Goal: Task Accomplishment & Management: Complete application form

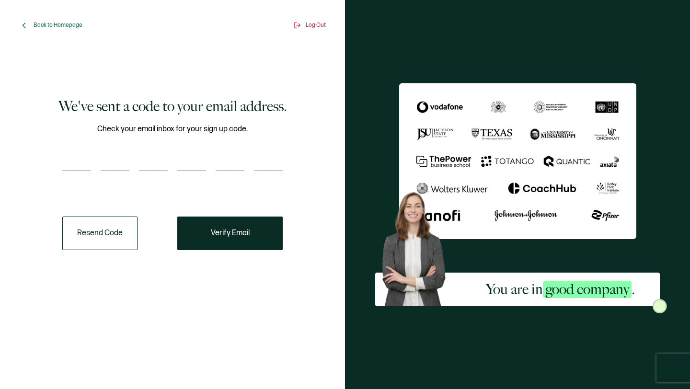
click at [59, 157] on div "We've sent a code to your email address. Check your email inbox for your sign u…" at bounding box center [172, 173] width 292 height 237
click at [63, 158] on input "number" at bounding box center [76, 161] width 29 height 19
type input "4"
type input "7"
type input "1"
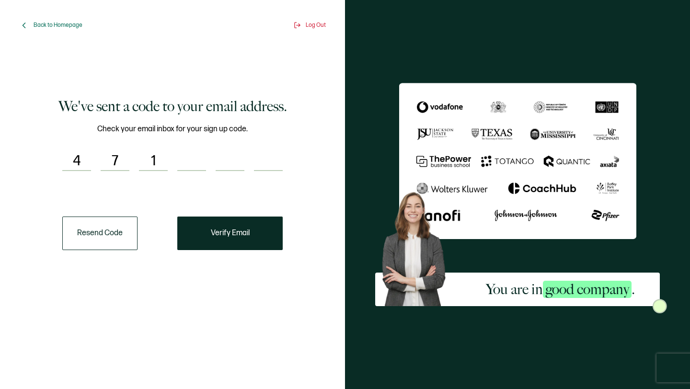
type input "6"
type input "7"
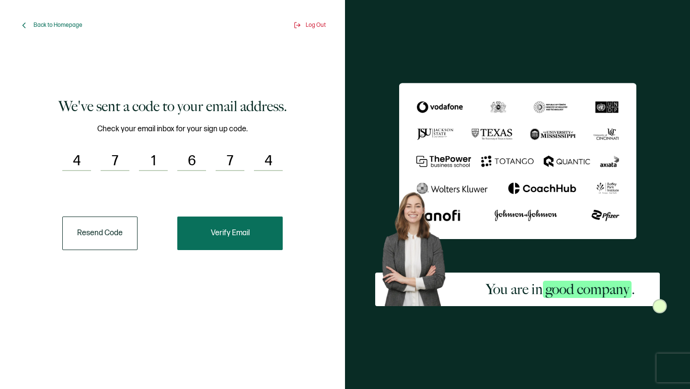
type input "4"
click at [243, 230] on span "Verify Email" at bounding box center [230, 234] width 39 height 8
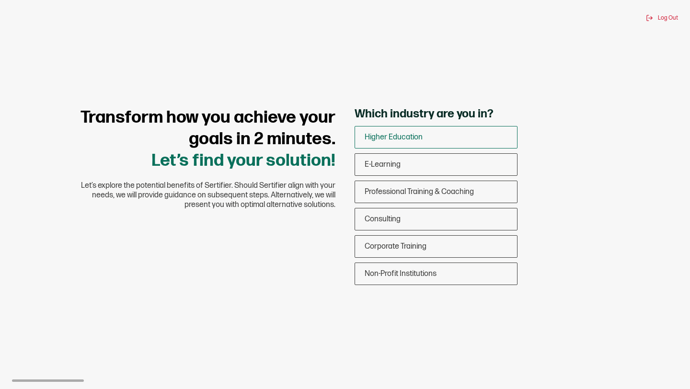
click at [405, 134] on span "Higher Education" at bounding box center [394, 137] width 58 height 9
click at [0, 0] on input "Higher Education" at bounding box center [0, 0] width 0 height 0
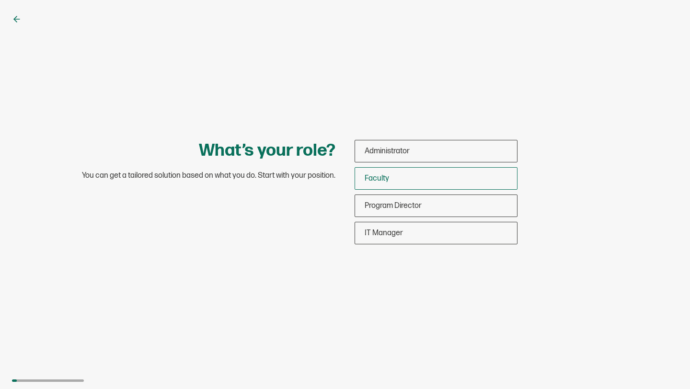
click at [408, 177] on div "Faculty" at bounding box center [436, 178] width 162 height 23
click at [0, 0] on input "Faculty" at bounding box center [0, 0] width 0 height 0
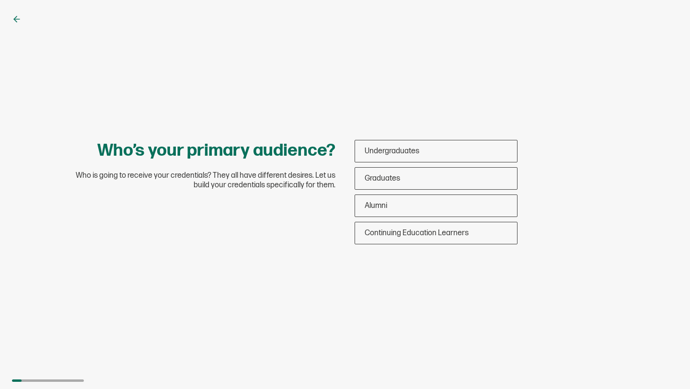
click at [408, 177] on div "Graduates" at bounding box center [436, 178] width 162 height 23
click at [0, 0] on input "Graduates" at bounding box center [0, 0] width 0 height 0
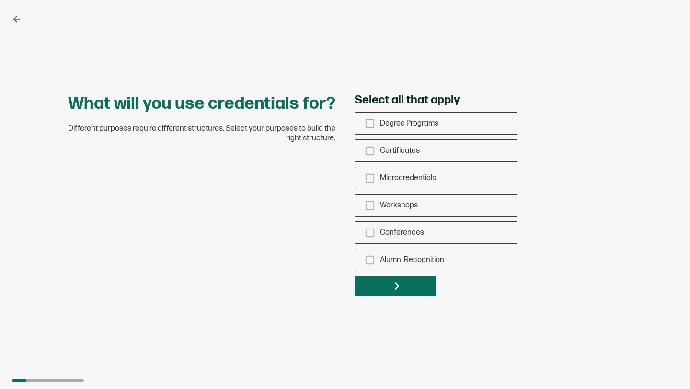
click at [408, 177] on span "Microcredentials" at bounding box center [408, 178] width 56 height 9
click at [0, 0] on input "Microcredentials" at bounding box center [0, 0] width 0 height 0
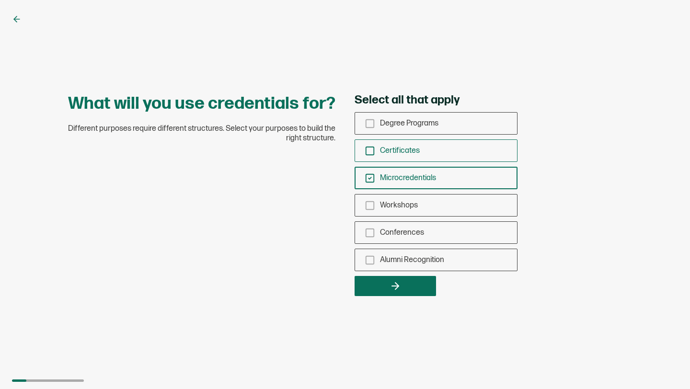
click at [408, 159] on div "Certificates" at bounding box center [436, 150] width 162 height 23
click at [0, 0] on input "Certificates" at bounding box center [0, 0] width 0 height 0
click at [402, 184] on div "Microcredentials" at bounding box center [436, 178] width 162 height 23
click at [0, 0] on input "Microcredentials" at bounding box center [0, 0] width 0 height 0
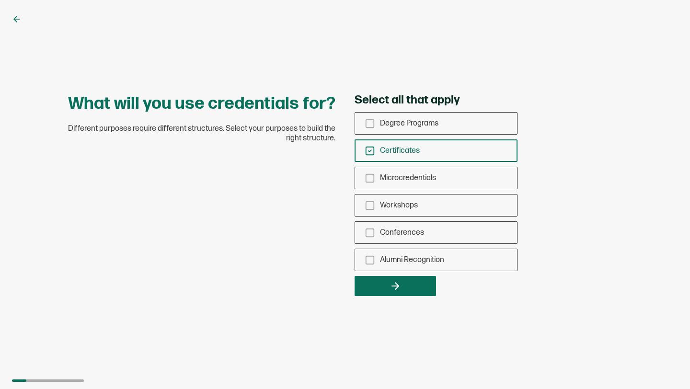
click at [400, 283] on icon "button" at bounding box center [396, 286] width 12 height 12
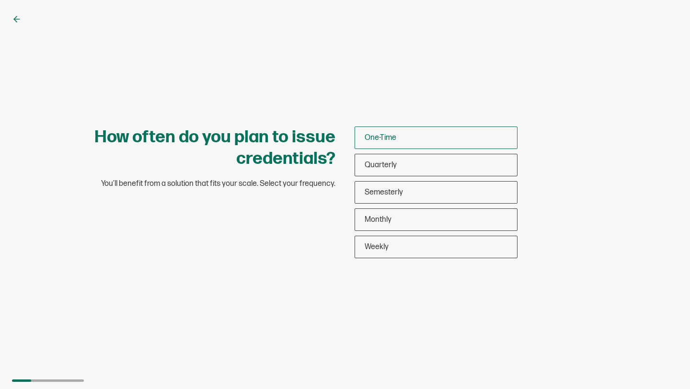
click at [404, 147] on div "One-Time" at bounding box center [436, 138] width 162 height 23
click at [0, 0] on input "One-Time" at bounding box center [0, 0] width 0 height 0
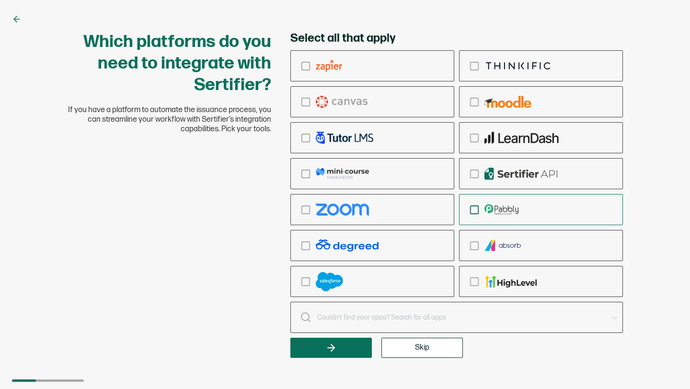
click at [494, 219] on div "checkbox-group" at bounding box center [541, 209] width 163 height 23
click at [0, 0] on input "checkbox-group" at bounding box center [0, 0] width 0 height 0
click at [427, 347] on span "Skip" at bounding box center [422, 348] width 14 height 8
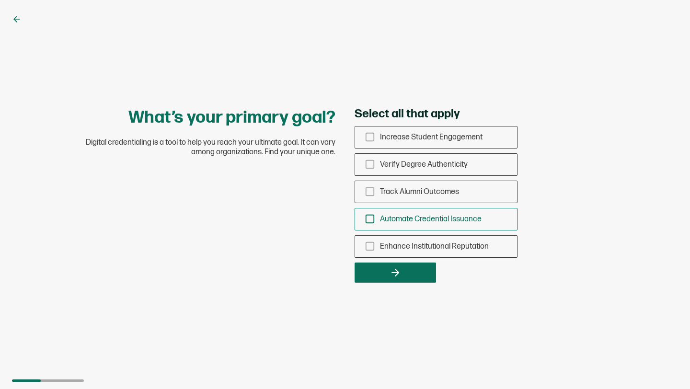
click at [387, 225] on div "Automate Credential Issuance" at bounding box center [436, 219] width 162 height 23
click at [0, 0] on input "Automate Credential Issuance" at bounding box center [0, 0] width 0 height 0
click at [388, 286] on div "What’s your primary goal? Digital credentialing is a tool to help you reach you…" at bounding box center [345, 194] width 690 height 389
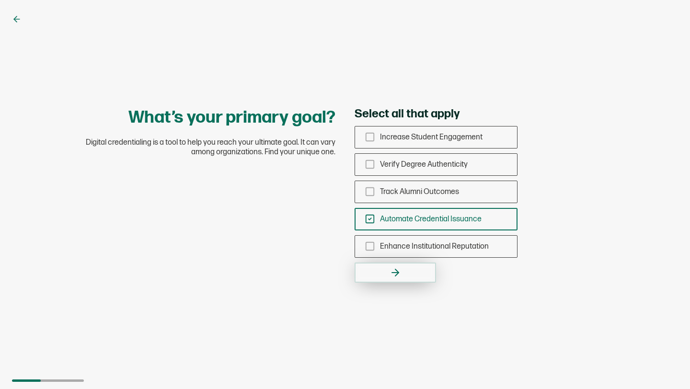
click at [391, 277] on icon "button" at bounding box center [396, 273] width 12 height 12
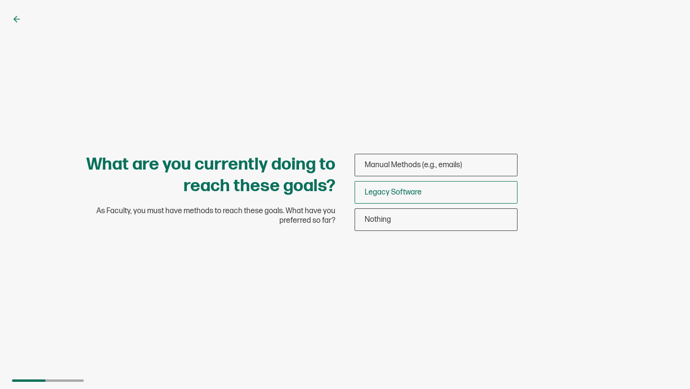
click at [407, 185] on div "Legacy Software" at bounding box center [436, 192] width 162 height 23
click at [0, 0] on input "Legacy Software" at bounding box center [0, 0] width 0 height 0
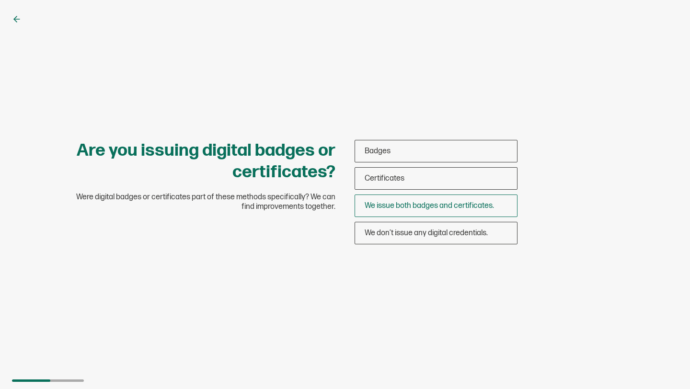
click at [404, 209] on span "We issue both badges and certificates." at bounding box center [429, 205] width 129 height 9
click at [0, 0] on input "We issue both badges and certificates." at bounding box center [0, 0] width 0 height 0
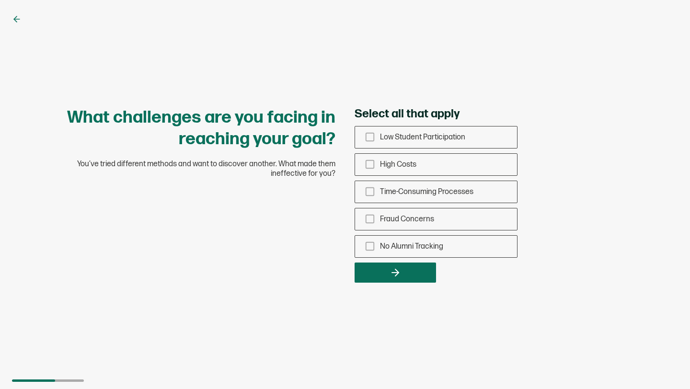
click at [406, 222] on span "Fraud Concerns" at bounding box center [407, 219] width 54 height 9
click at [0, 0] on input "Fraud Concerns" at bounding box center [0, 0] width 0 height 0
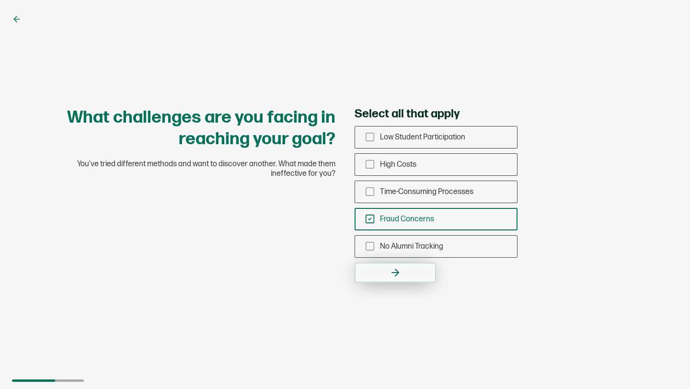
click at [382, 267] on button "button" at bounding box center [395, 273] width 81 height 20
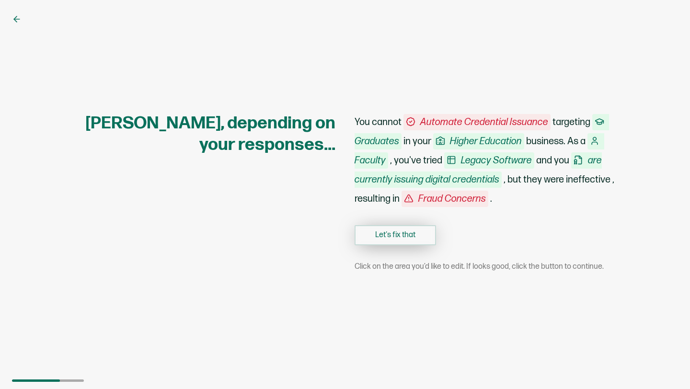
click at [402, 233] on button "Let's fix that" at bounding box center [395, 235] width 81 height 20
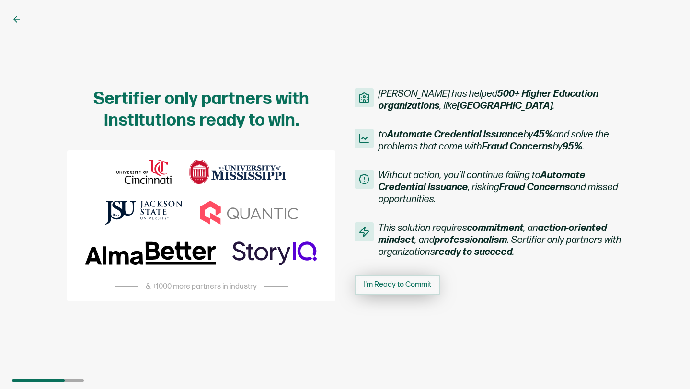
click at [390, 281] on span "I'm Ready to Commit" at bounding box center [397, 285] width 68 height 8
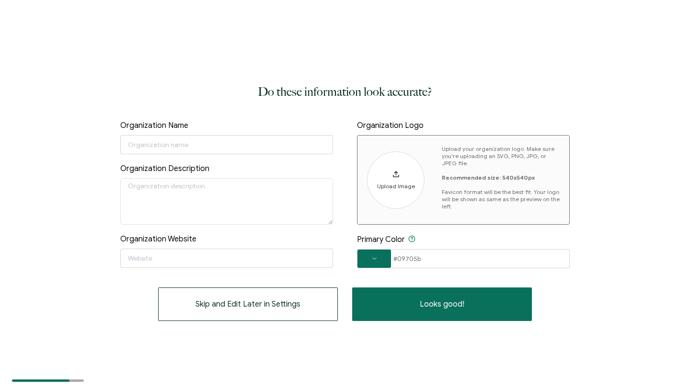
click at [432, 192] on div "Upload Image Upload your organization logo. Make sure you're uploading an SVG, …" at bounding box center [463, 180] width 213 height 90
click at [361, 260] on span at bounding box center [375, 259] width 34 height 6
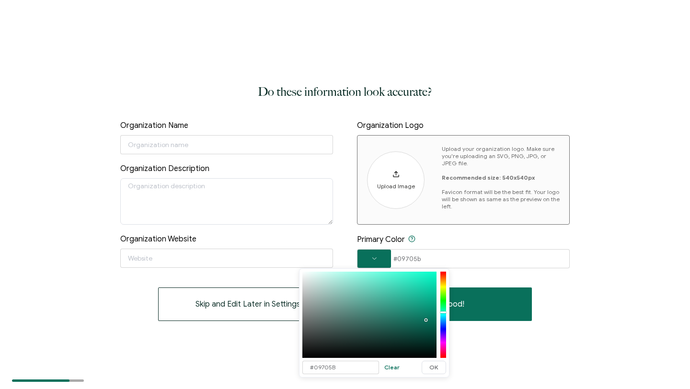
click at [366, 258] on span at bounding box center [375, 259] width 34 height 6
